Goal: Information Seeking & Learning: Learn about a topic

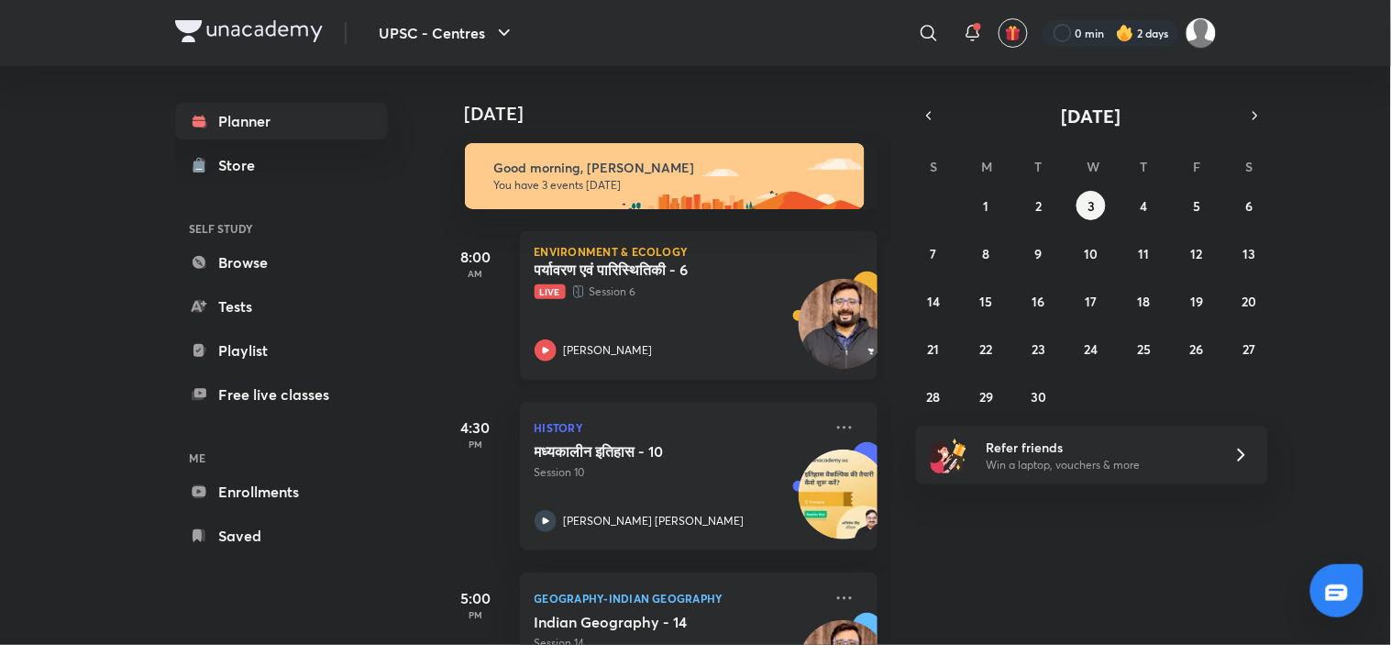
click at [692, 303] on div "पर्यावरण एवं पारिस्थितिकी - 6 Live Session 6 [PERSON_NAME]" at bounding box center [679, 310] width 288 height 101
